Goal: Information Seeking & Learning: Learn about a topic

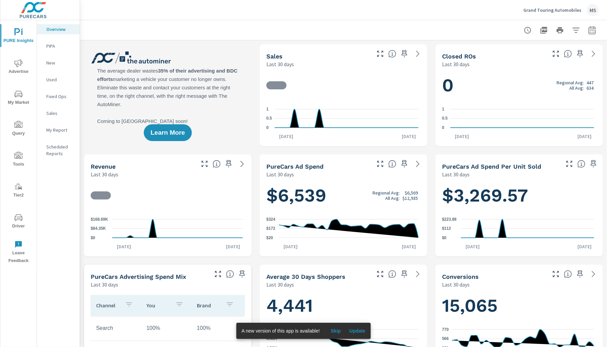
click at [17, 216] on icon "nav menu" at bounding box center [18, 218] width 8 height 8
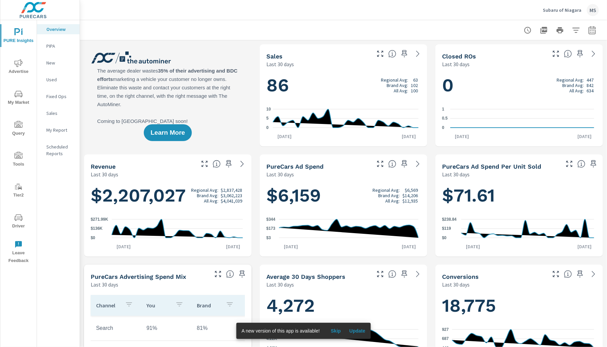
click at [588, 30] on icon "button" at bounding box center [592, 30] width 8 height 8
select select "Last 30 days"
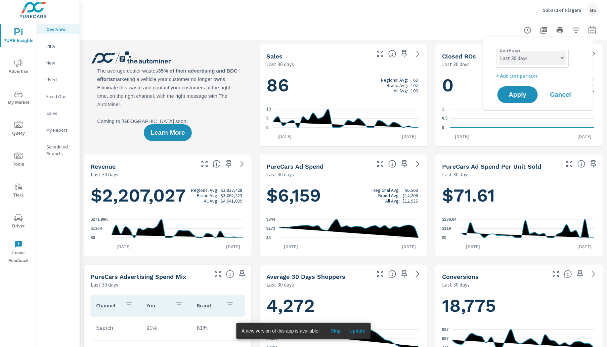
click at [527, 58] on select "Custom [DATE] Last week Last 7 days Last 14 days Last 30 days Last 45 days Last…" at bounding box center [532, 57] width 67 height 13
click at [20, 67] on span "Advertise" at bounding box center [18, 67] width 32 height 16
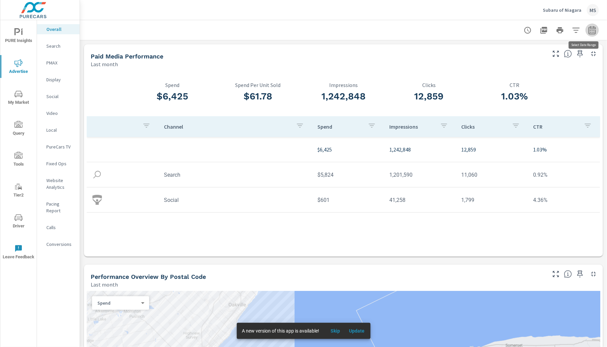
click at [588, 31] on icon "button" at bounding box center [592, 30] width 8 height 8
select select "Last month"
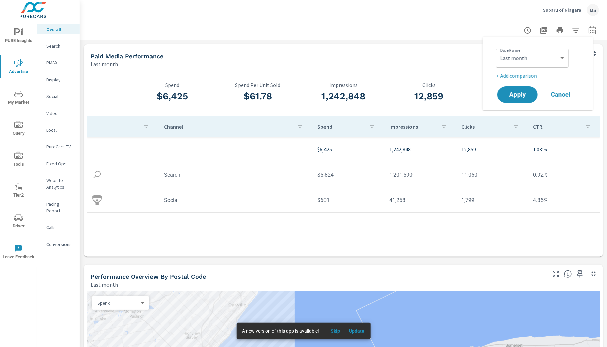
click at [513, 79] on p "+ Add comparison" at bounding box center [539, 76] width 86 height 8
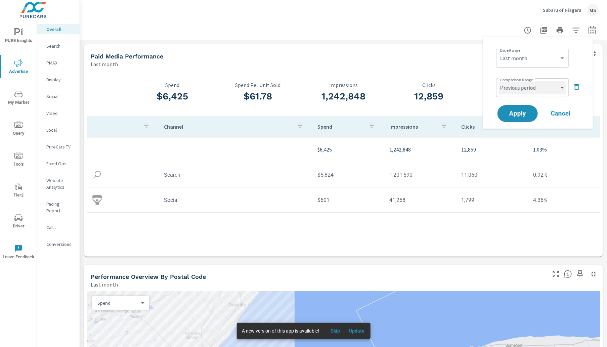
click at [515, 90] on select "Custom Previous period Previous month Previous year" at bounding box center [532, 87] width 67 height 13
click at [499, 81] on select "Custom Previous period Previous month Previous year" at bounding box center [532, 87] width 67 height 13
select select "Previous month"
click at [527, 114] on span "Apply" at bounding box center [518, 114] width 28 height 6
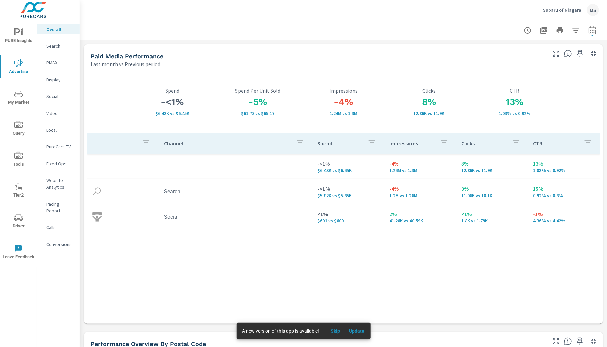
click at [53, 188] on p "Website Analytics" at bounding box center [60, 183] width 28 height 13
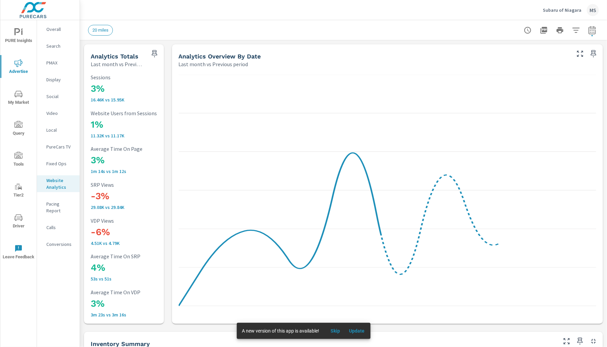
click at [53, 63] on p "PMAX" at bounding box center [60, 62] width 28 height 7
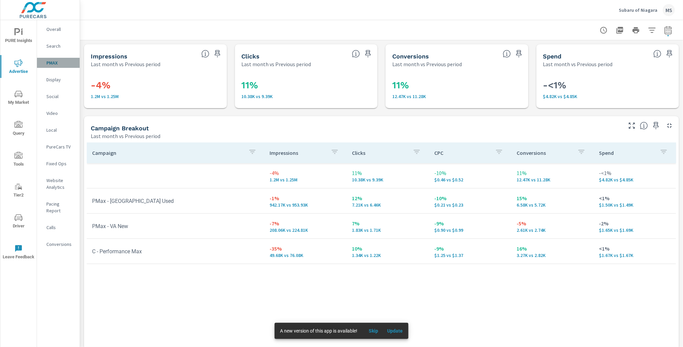
click at [47, 63] on p "PMAX" at bounding box center [60, 62] width 28 height 7
click at [53, 188] on p "Website Analytics" at bounding box center [60, 183] width 28 height 13
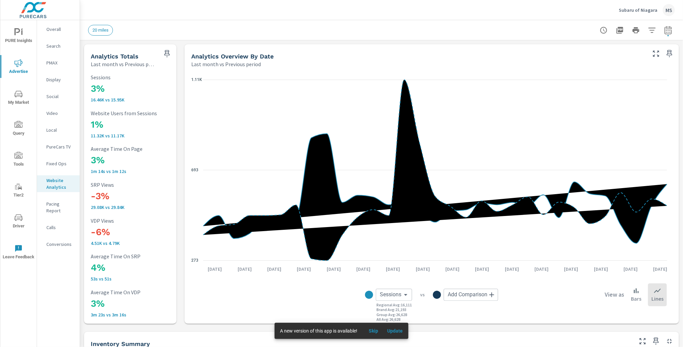
click at [607, 31] on icon "button" at bounding box center [668, 30] width 8 height 8
select select "Last month"
select select "Previous period"
click at [607, 33] on icon "button" at bounding box center [652, 30] width 8 height 8
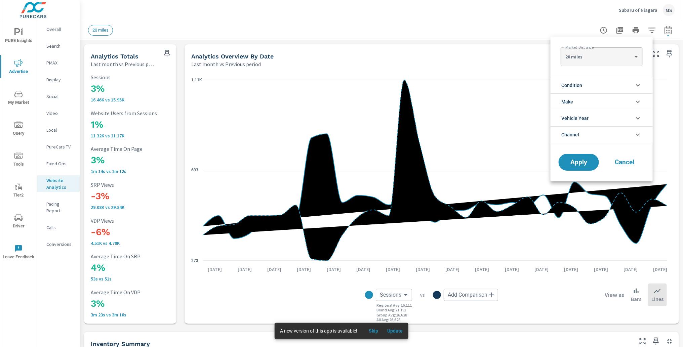
click at [581, 137] on li "Channel" at bounding box center [601, 134] width 102 height 17
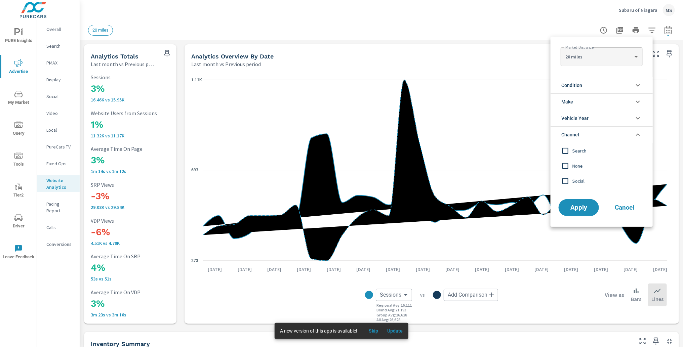
click at [573, 150] on span "Search" at bounding box center [609, 151] width 74 height 8
click at [576, 183] on span "Social" at bounding box center [609, 181] width 74 height 8
click at [577, 203] on button "Apply" at bounding box center [579, 207] width 42 height 17
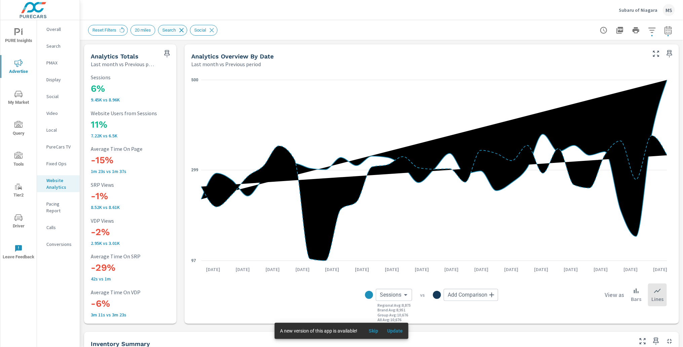
click at [184, 31] on icon at bounding box center [181, 30] width 4 height 4
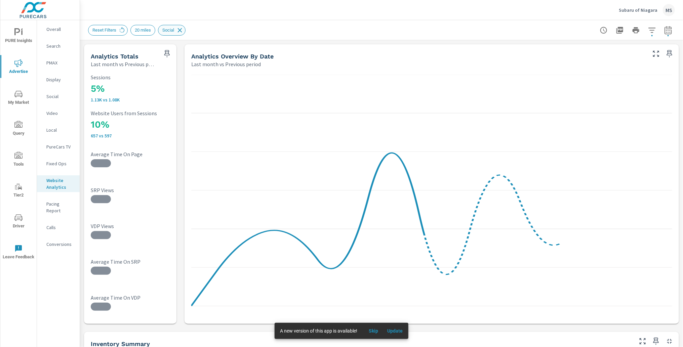
click at [183, 31] on icon at bounding box center [179, 30] width 7 height 7
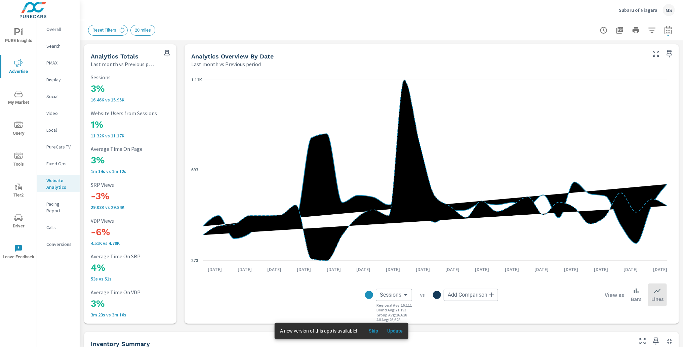
click at [54, 49] on p "Search" at bounding box center [60, 46] width 28 height 7
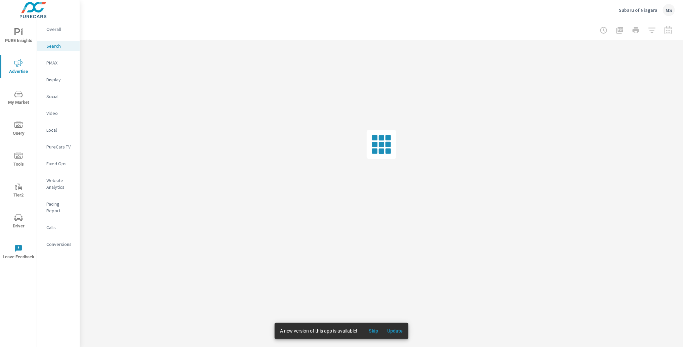
click at [376, 334] on span "Skip" at bounding box center [373, 331] width 16 height 6
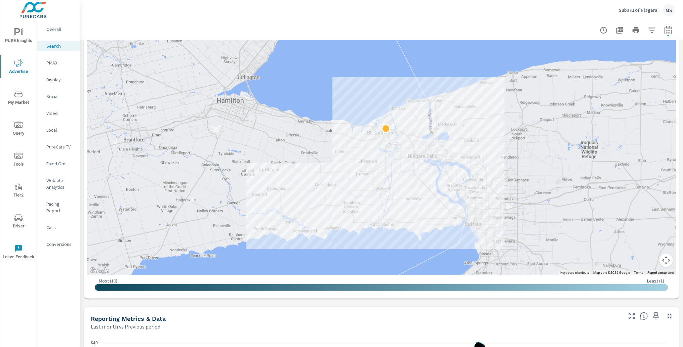
scroll to position [180, 0]
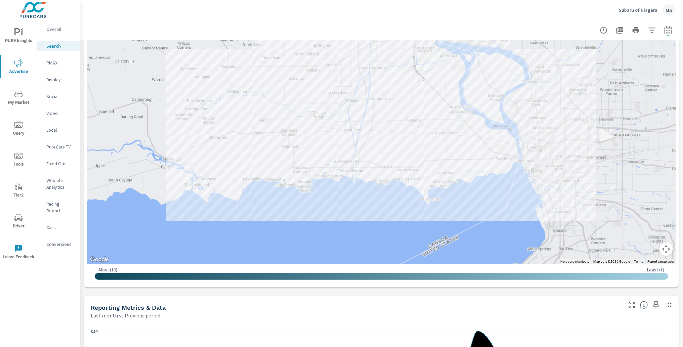
drag, startPoint x: 437, startPoint y: 204, endPoint x: 432, endPoint y: 98, distance: 106.6
click at [372, 192] on div at bounding box center [381, 113] width 589 height 302
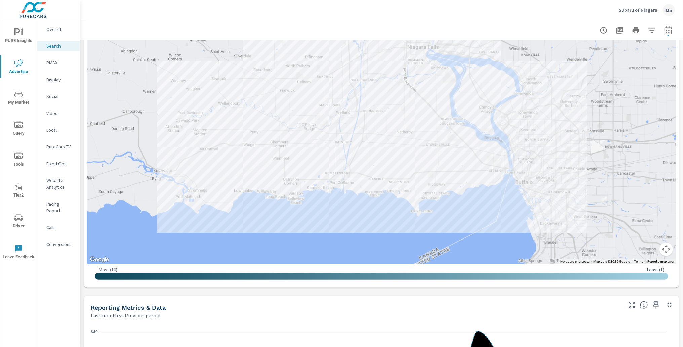
drag, startPoint x: 402, startPoint y: 194, endPoint x: 393, endPoint y: 207, distance: 15.6
click at [393, 207] on div at bounding box center [694, 306] width 645 height 363
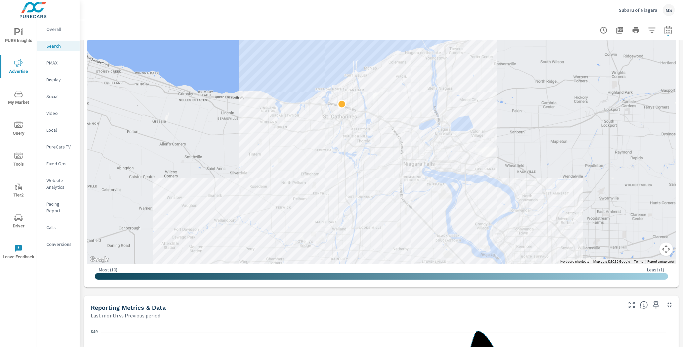
drag, startPoint x: 542, startPoint y: 118, endPoint x: 538, endPoint y: 235, distance: 118.0
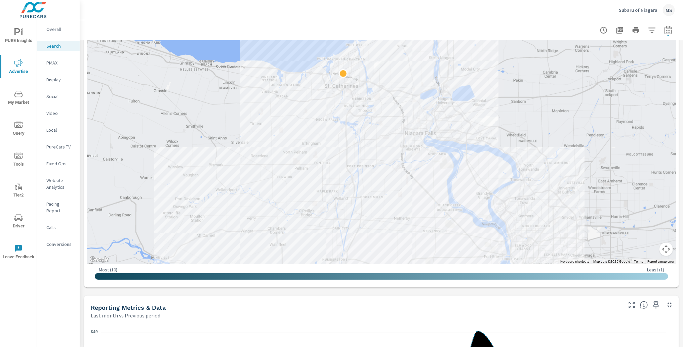
drag, startPoint x: 139, startPoint y: 205, endPoint x: 140, endPoint y: 172, distance: 32.6
click at [140, 172] on div at bounding box center [381, 113] width 589 height 302
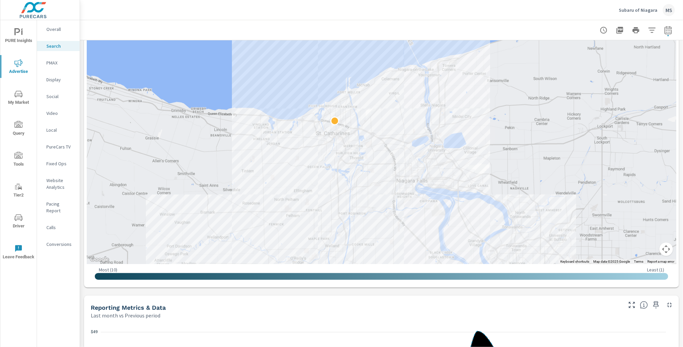
drag, startPoint x: 250, startPoint y: 135, endPoint x: 241, endPoint y: 184, distance: 50.2
click at [241, 184] on div at bounding box center [381, 113] width 589 height 302
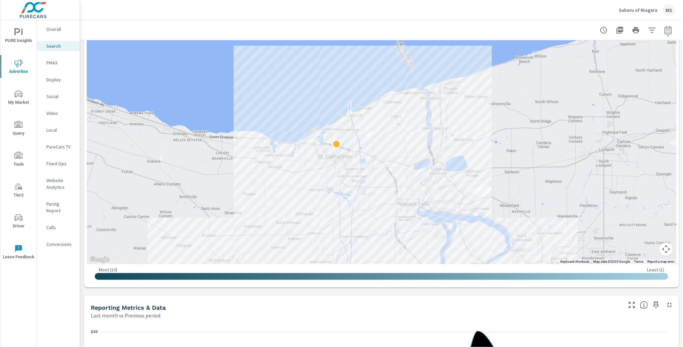
drag, startPoint x: 454, startPoint y: 116, endPoint x: 461, endPoint y: 157, distance: 41.3
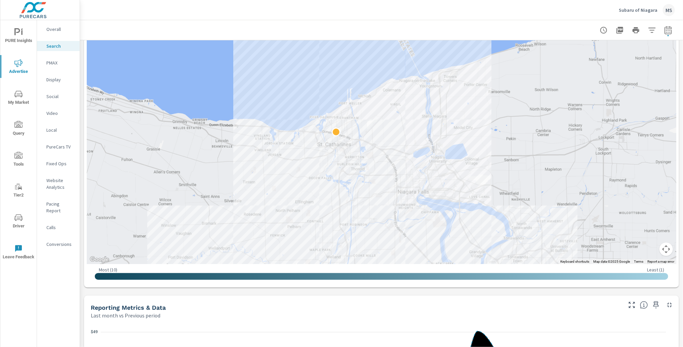
drag, startPoint x: 486, startPoint y: 170, endPoint x: 475, endPoint y: 124, distance: 46.5
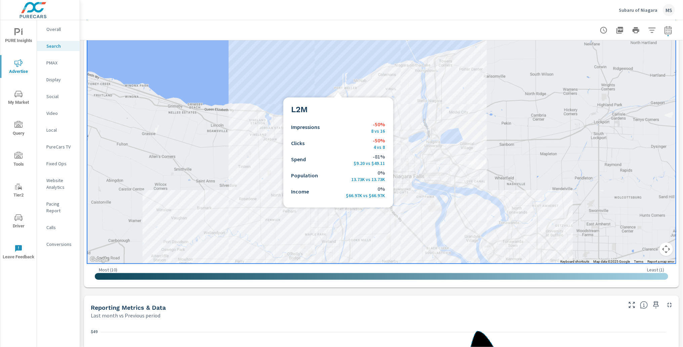
click at [378, 92] on div at bounding box center [381, 113] width 589 height 302
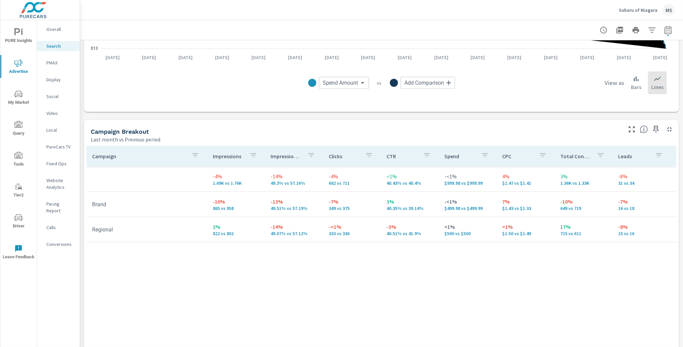
click at [45, 63] on div "PMAX" at bounding box center [58, 63] width 43 height 10
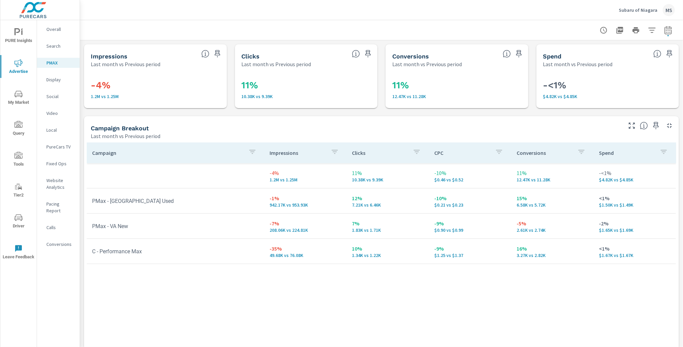
click at [48, 100] on div "Social" at bounding box center [58, 96] width 43 height 10
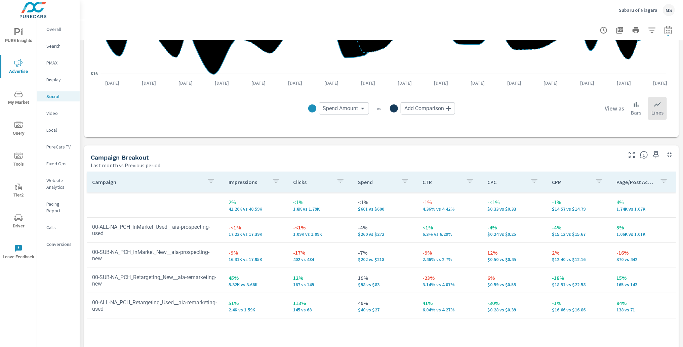
scroll to position [192, 0]
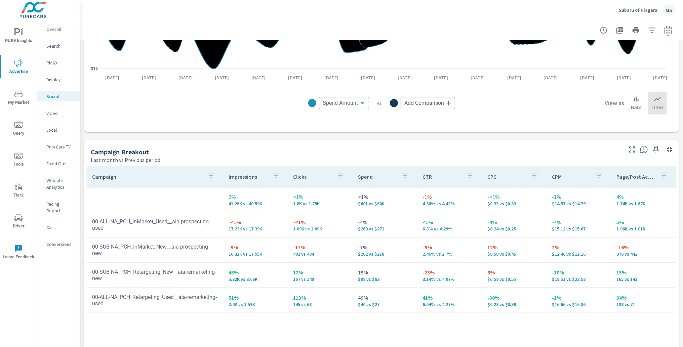
click at [66, 241] on p "Conversions" at bounding box center [60, 244] width 28 height 7
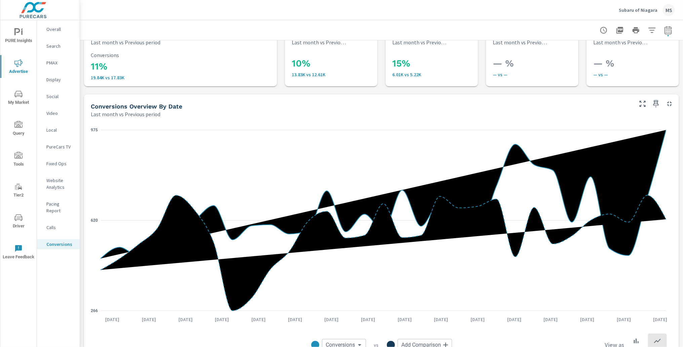
scroll to position [17, 0]
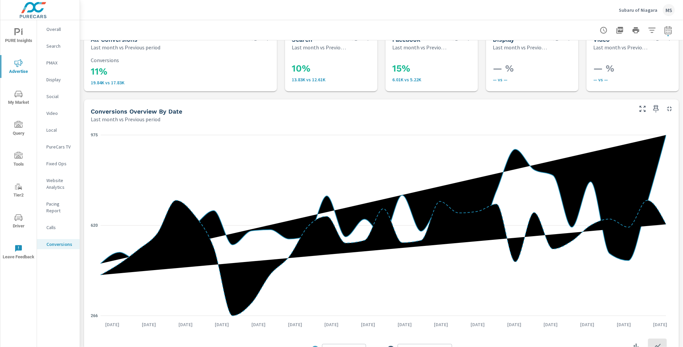
click at [50, 182] on p "Website Analytics" at bounding box center [60, 183] width 28 height 13
